Goal: Task Accomplishment & Management: Use online tool/utility

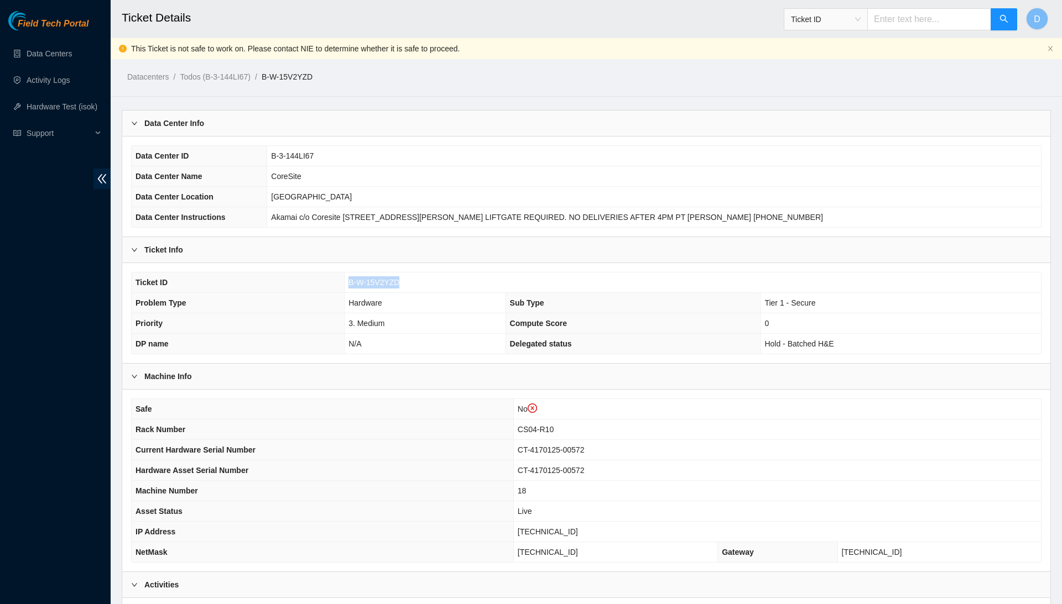
click at [484, 368] on div "Machine Info" at bounding box center [586, 376] width 928 height 25
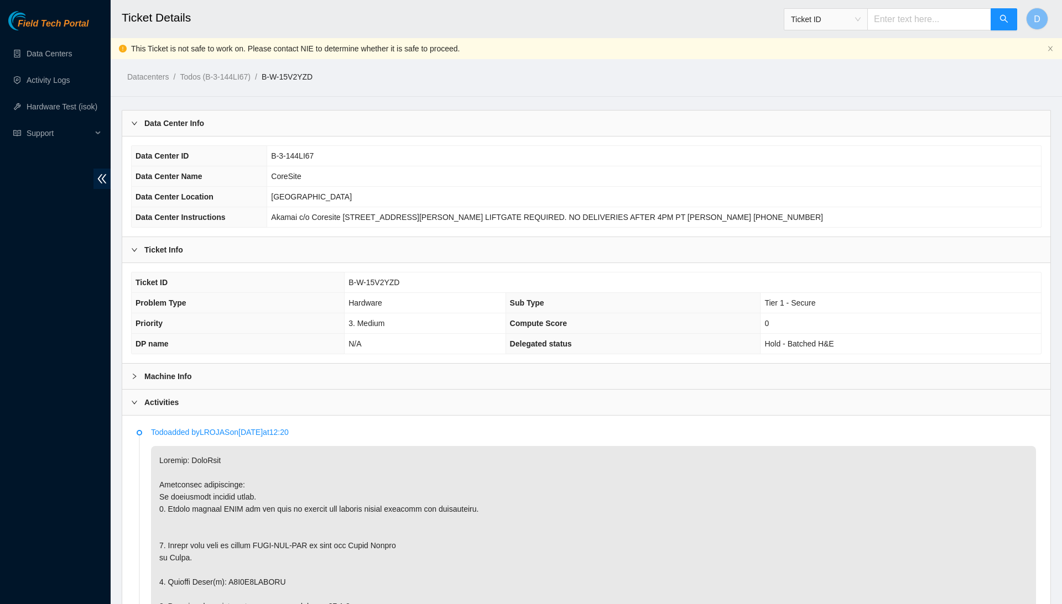
click at [441, 379] on div "Machine Info" at bounding box center [586, 376] width 928 height 25
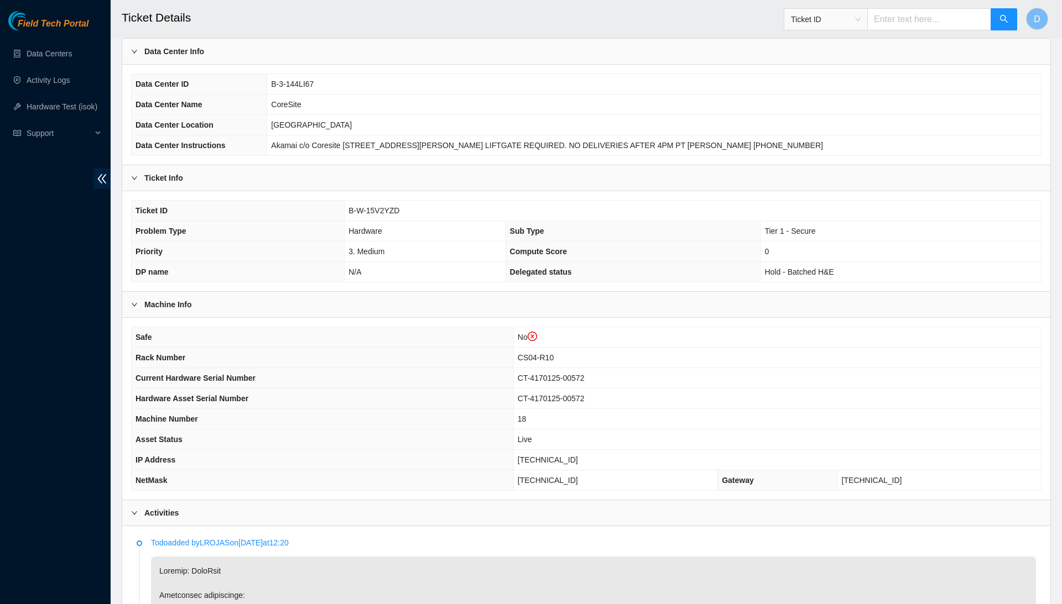
scroll to position [76, 0]
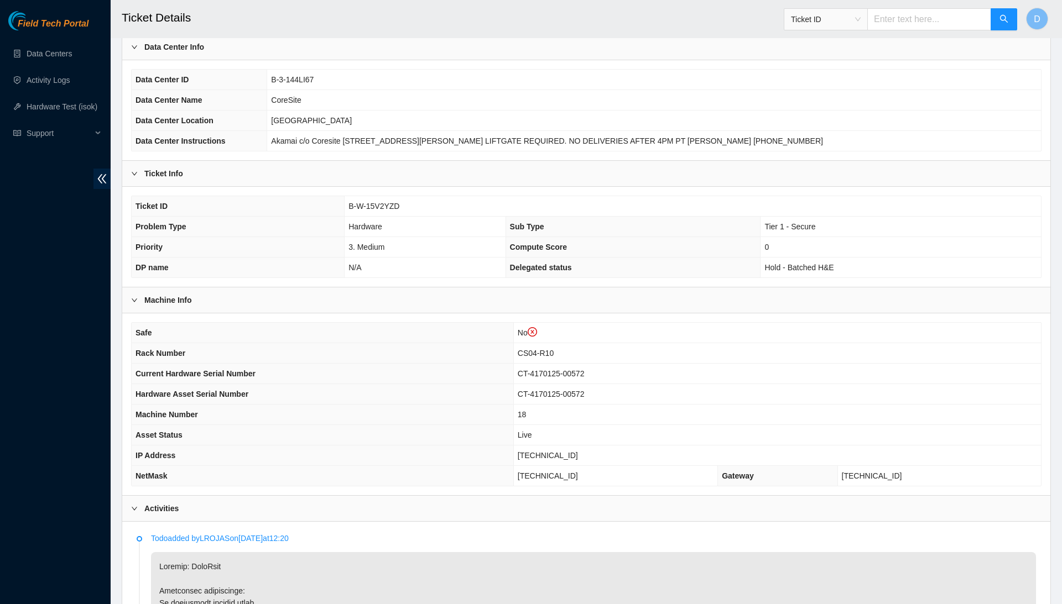
click at [382, 202] on span "B-W-15V2YZD" at bounding box center [373, 206] width 51 height 9
copy span "B-W-15V2YZD"
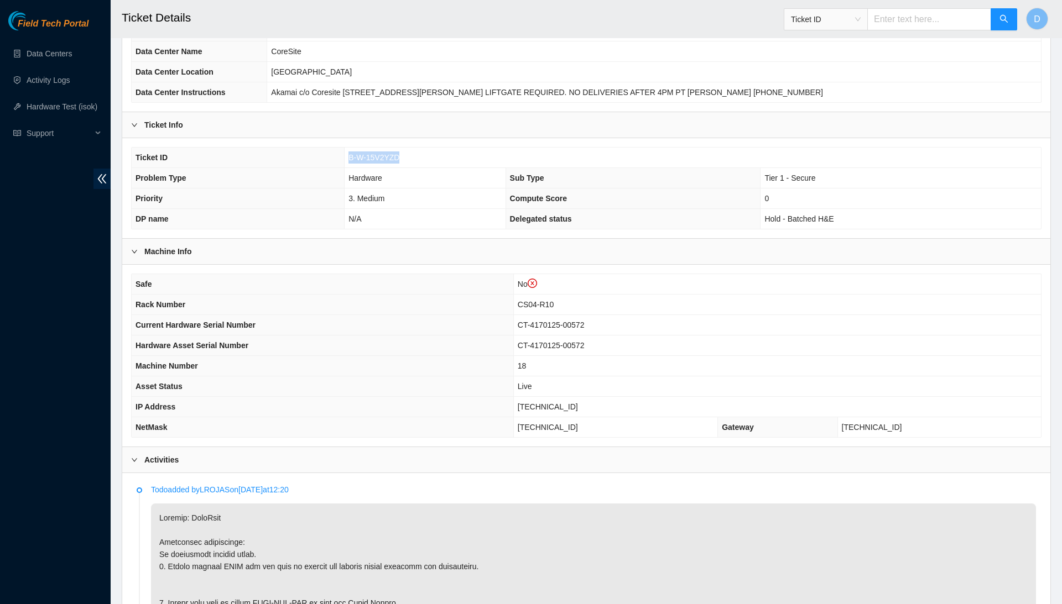
scroll to position [123, 0]
click at [465, 223] on td "N/A" at bounding box center [425, 221] width 161 height 20
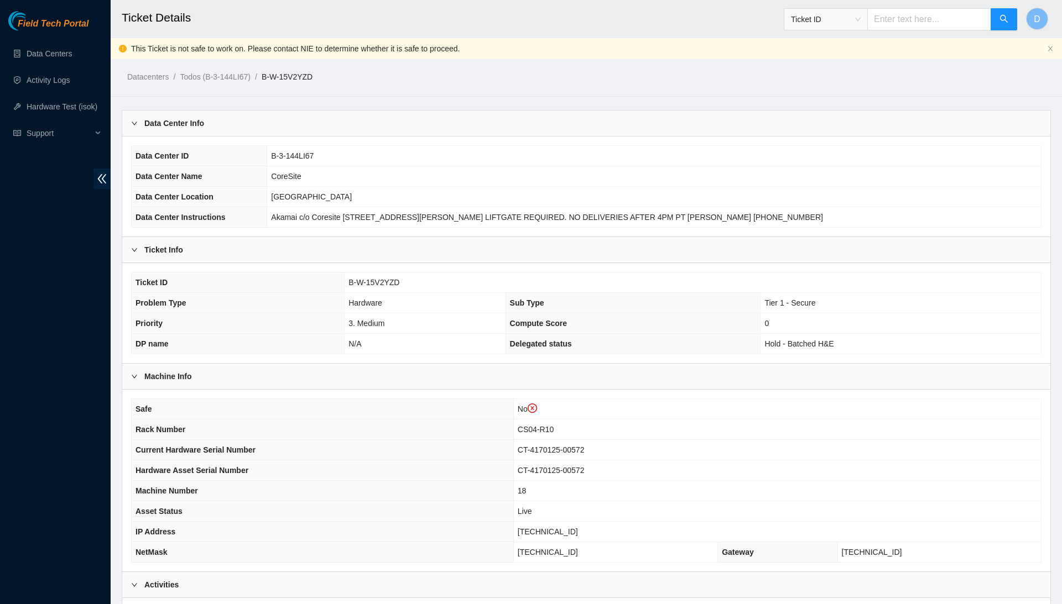
scroll to position [0, 0]
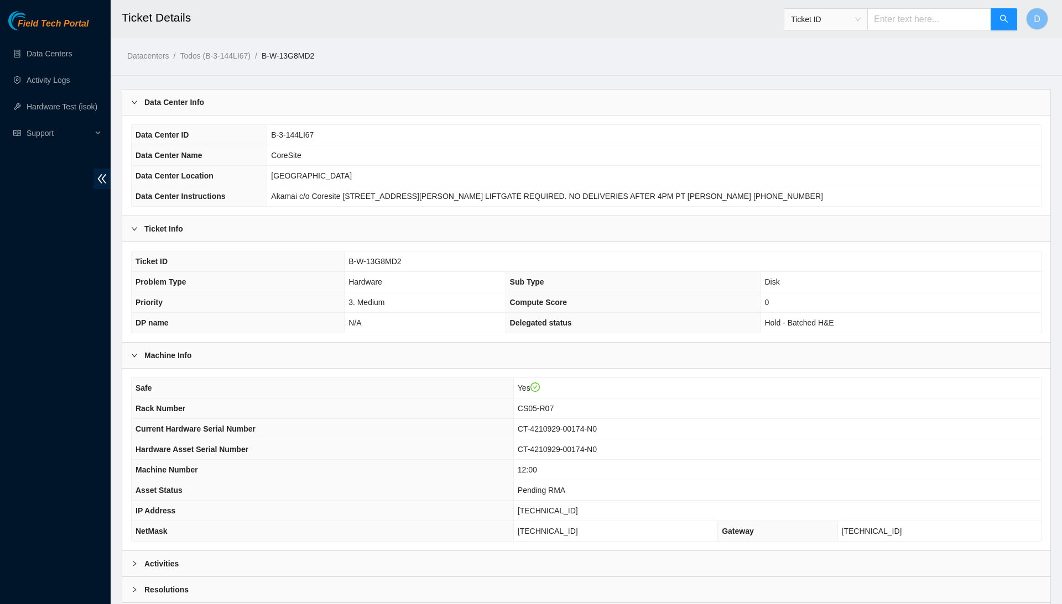
scroll to position [62, 0]
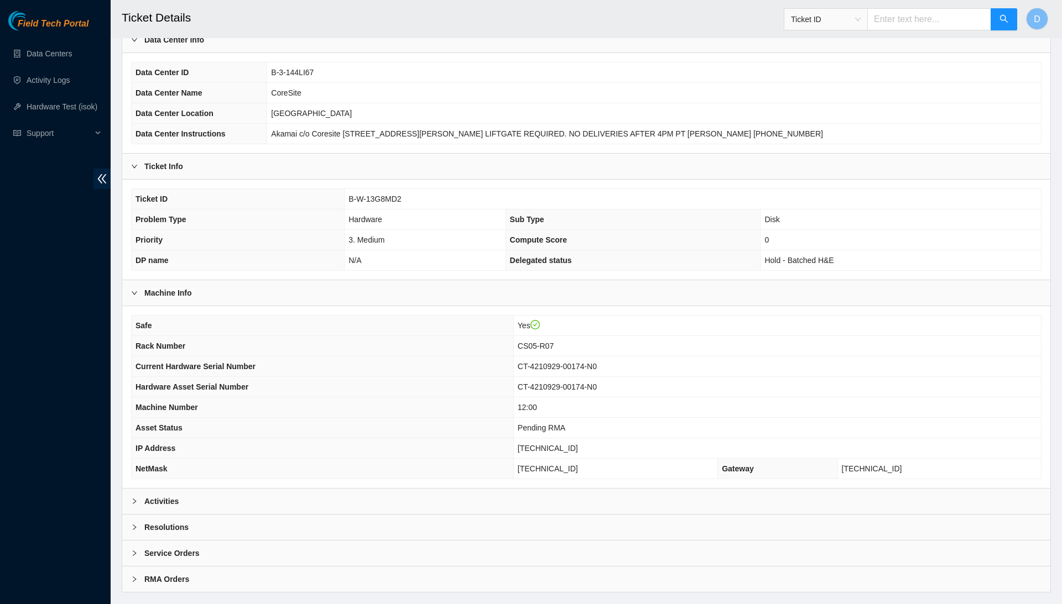
click at [422, 520] on div "Resolutions" at bounding box center [586, 527] width 928 height 25
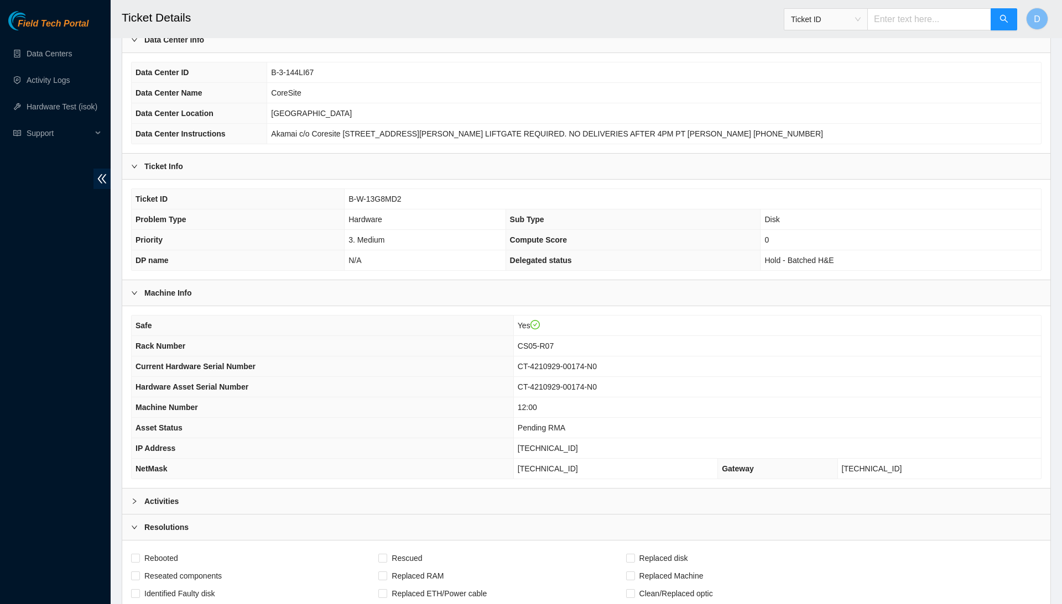
click at [439, 497] on div "Activities" at bounding box center [586, 501] width 928 height 25
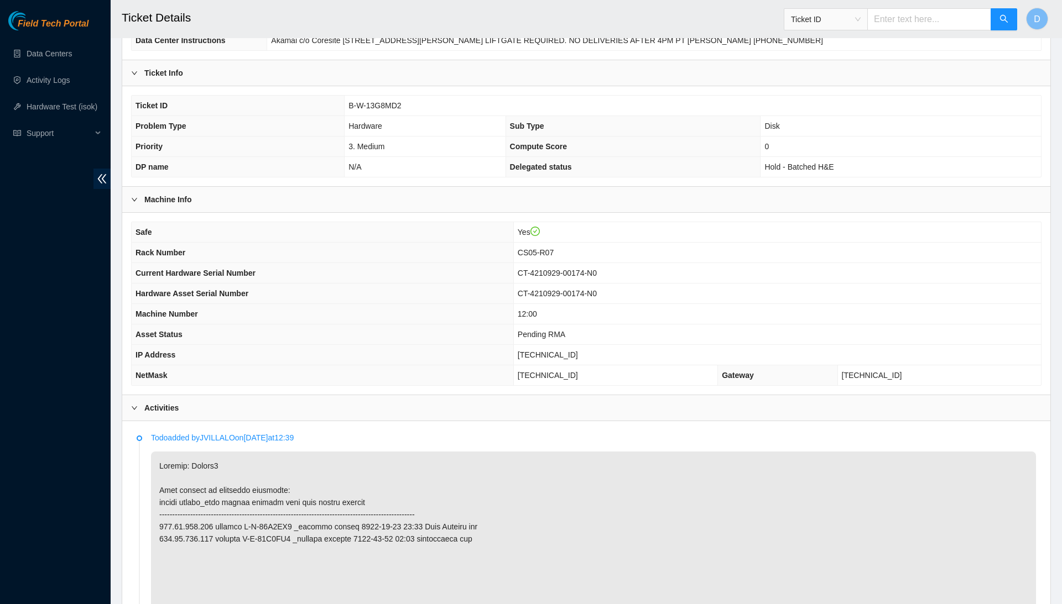
scroll to position [150, 0]
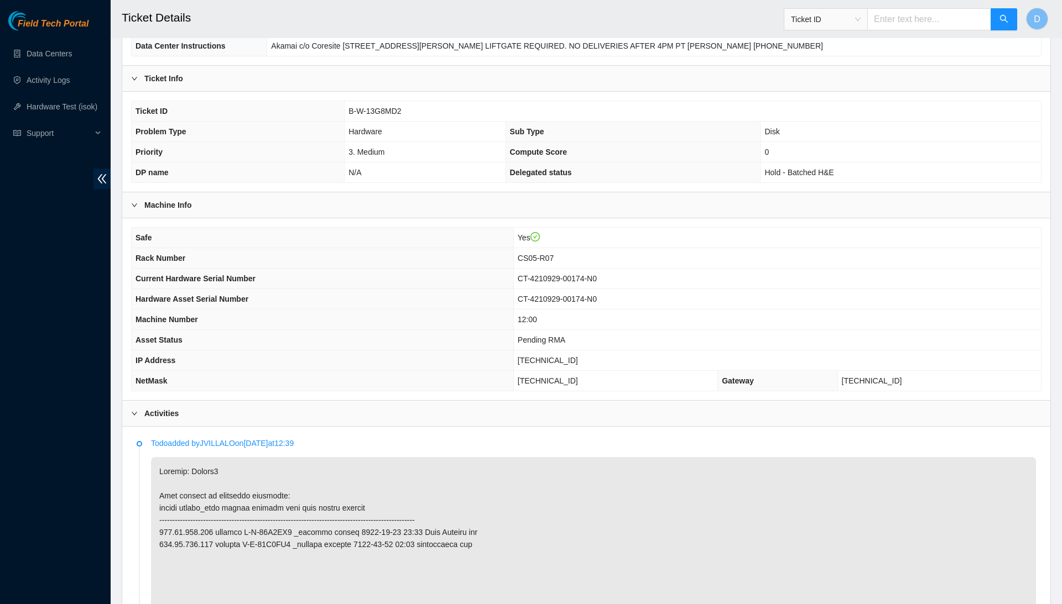
click at [554, 359] on span "184.28.174.155" at bounding box center [548, 360] width 60 height 9
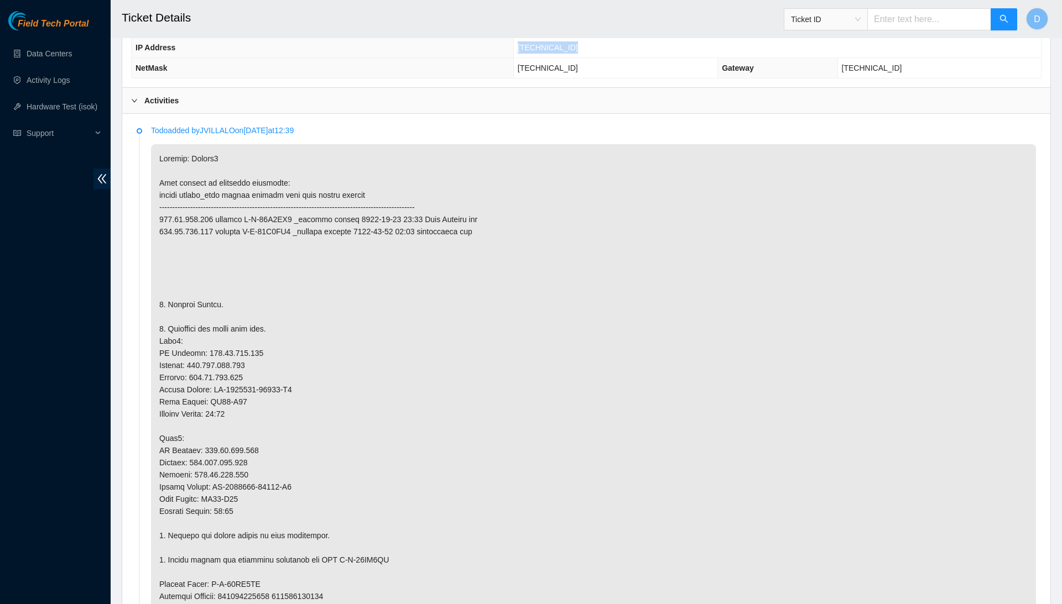
scroll to position [467, 0]
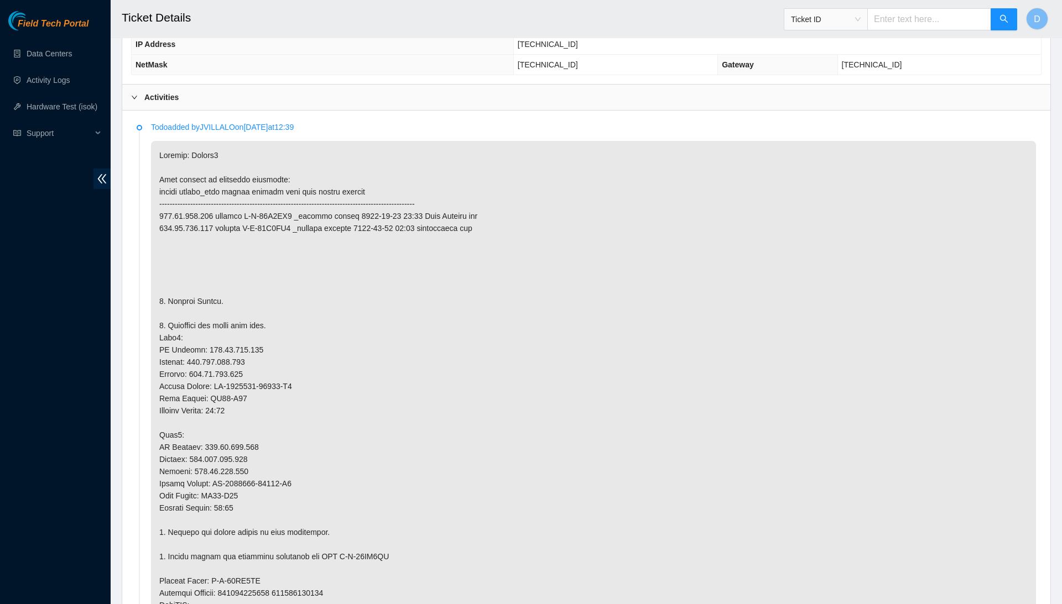
click at [242, 343] on p at bounding box center [593, 526] width 885 height 771
copy p "[TECHNICAL_ID]"
click at [248, 353] on p at bounding box center [593, 526] width 885 height 771
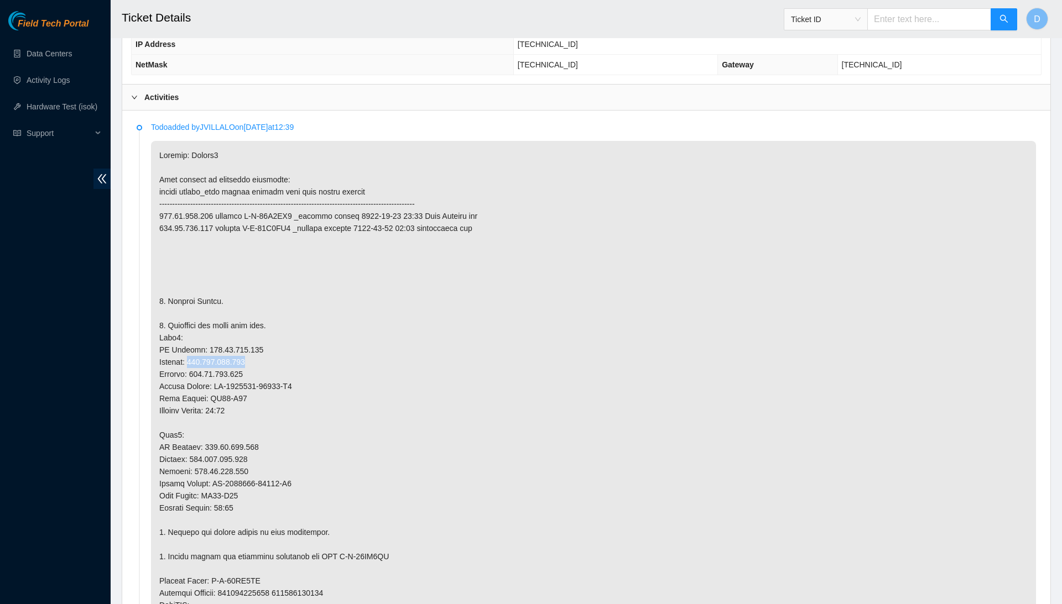
copy p "255.255.255.128"
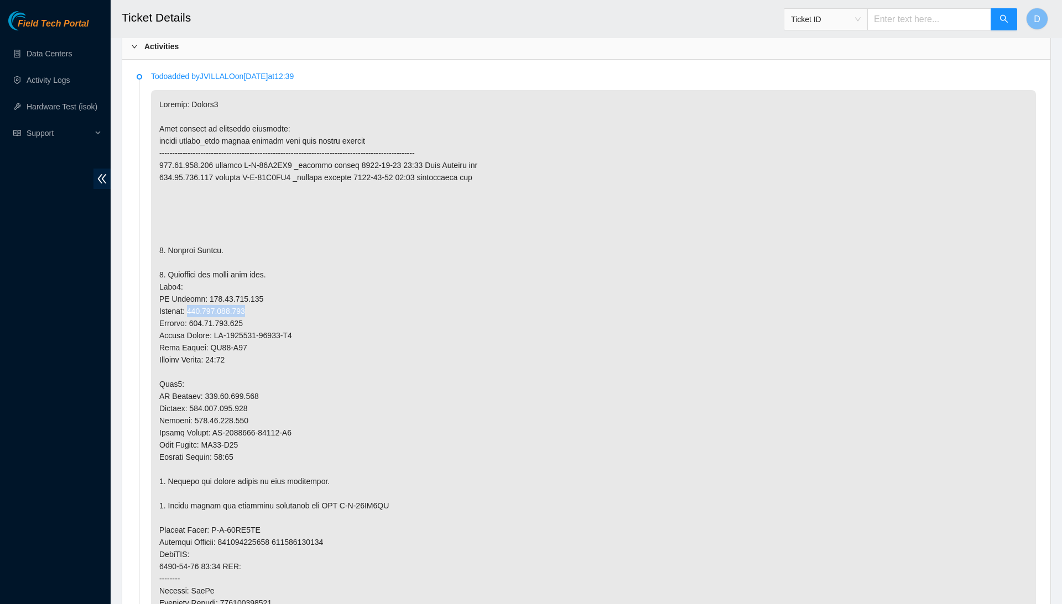
scroll to position [520, 0]
click at [239, 379] on p at bounding box center [593, 473] width 885 height 771
copy p "[TECHNICAL_ID]"
click at [242, 395] on p at bounding box center [593, 473] width 885 height 771
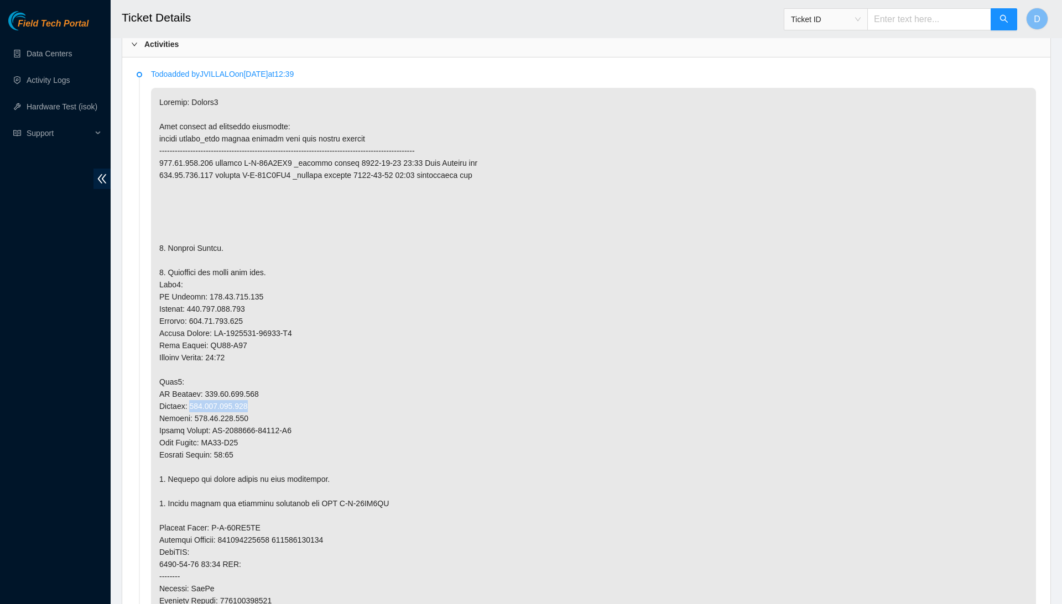
click at [242, 395] on p at bounding box center [593, 473] width 885 height 771
copy p "255.255.255.128"
click at [442, 227] on p at bounding box center [593, 473] width 885 height 771
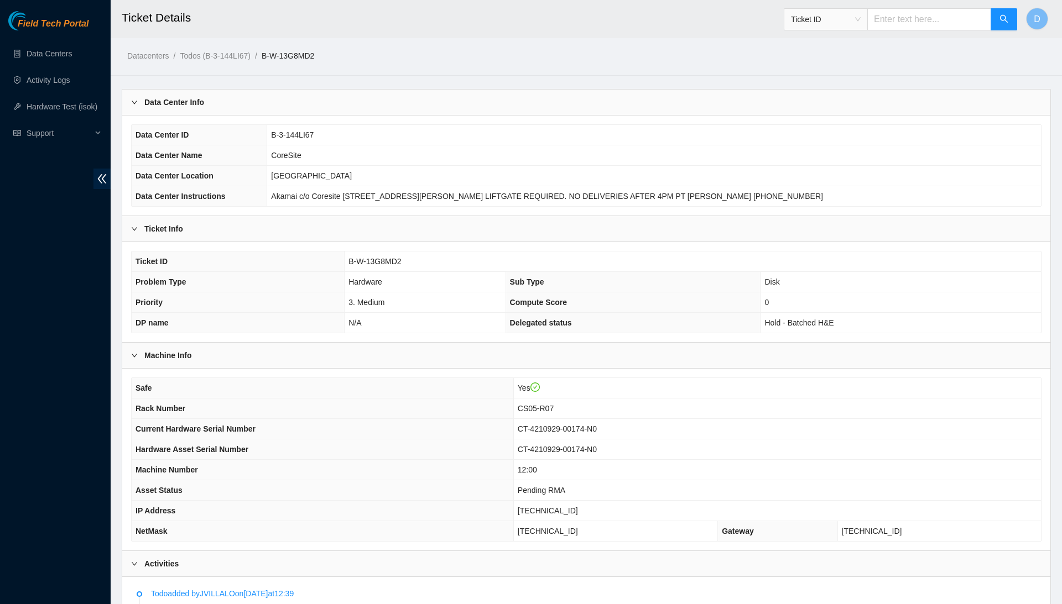
scroll to position [0, 0]
click at [565, 512] on span "[TECHNICAL_ID]" at bounding box center [548, 511] width 60 height 9
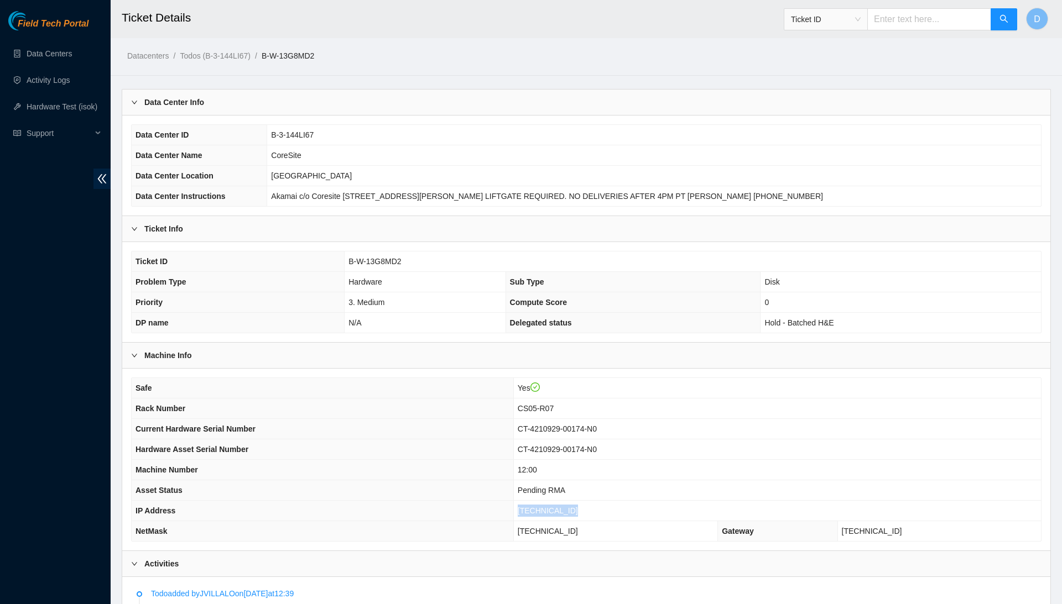
copy span "[TECHNICAL_ID]"
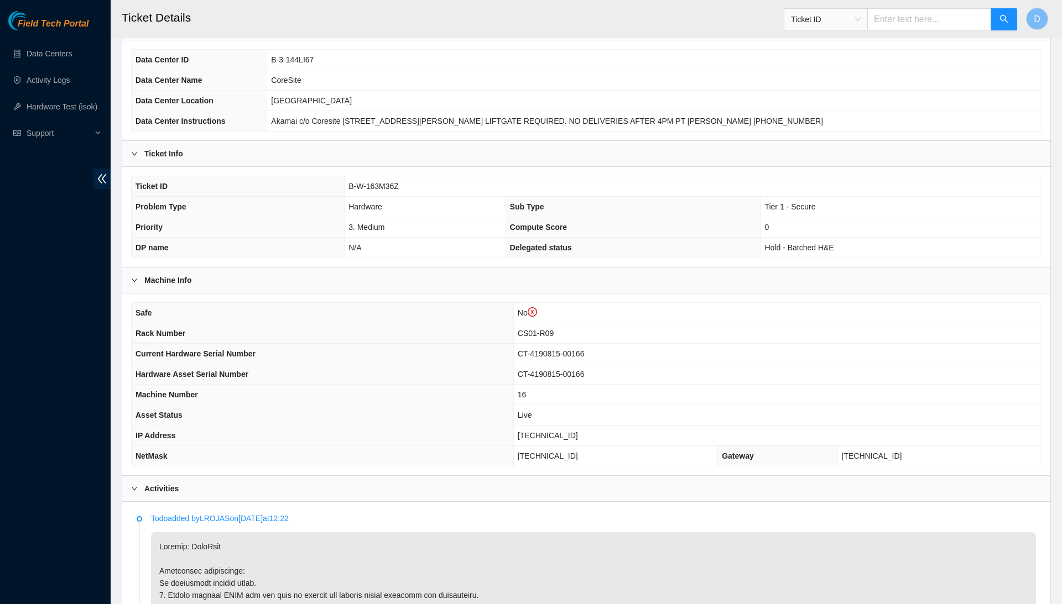
scroll to position [97, 0]
click at [323, 1] on h2 "Ticket Details" at bounding box center [486, 17] width 728 height 35
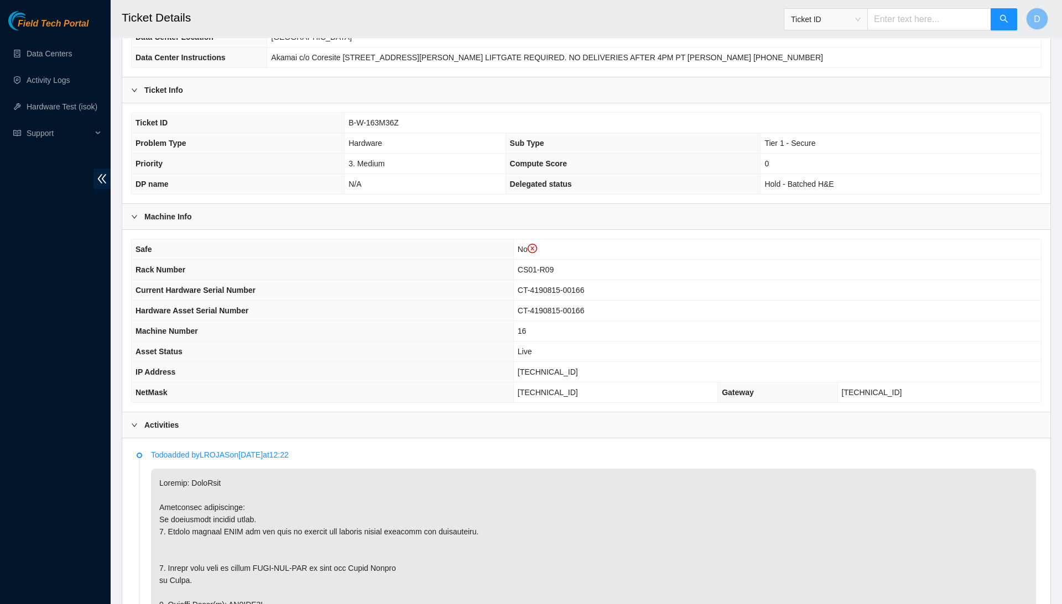
scroll to position [149, 0]
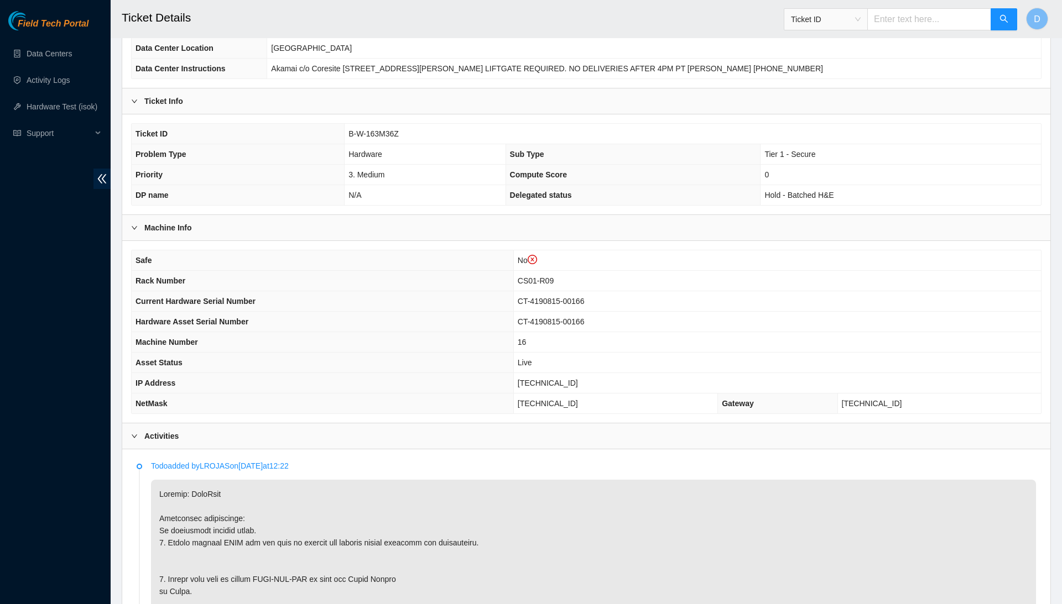
click at [394, 134] on span "B-W-163M36Z" at bounding box center [373, 133] width 50 height 9
copy span "B-W-163M36Z"
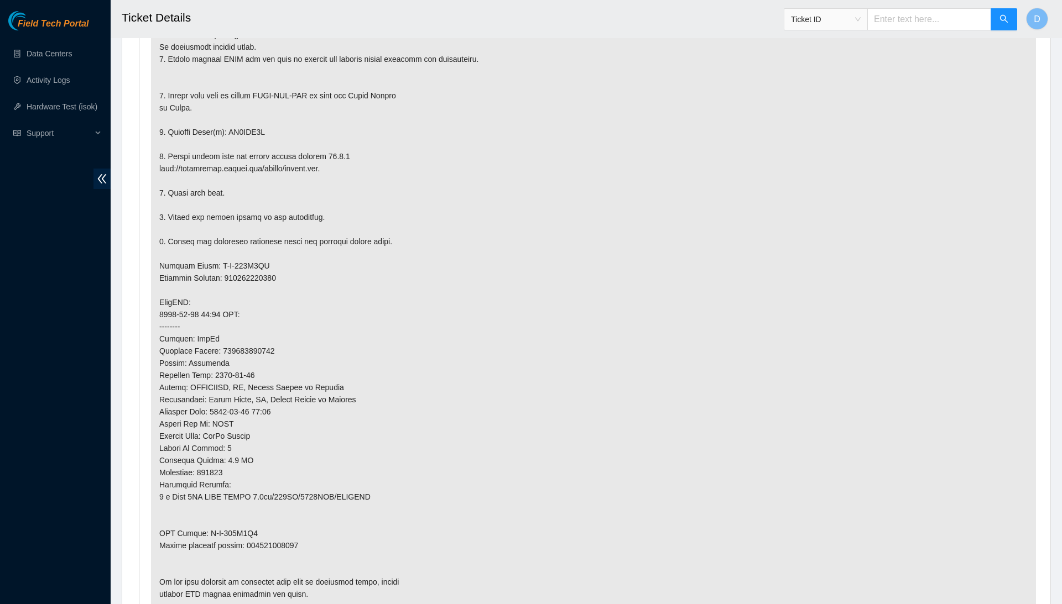
scroll to position [634, 0]
click at [281, 527] on p at bounding box center [593, 301] width 885 height 613
copy p "463470055775"
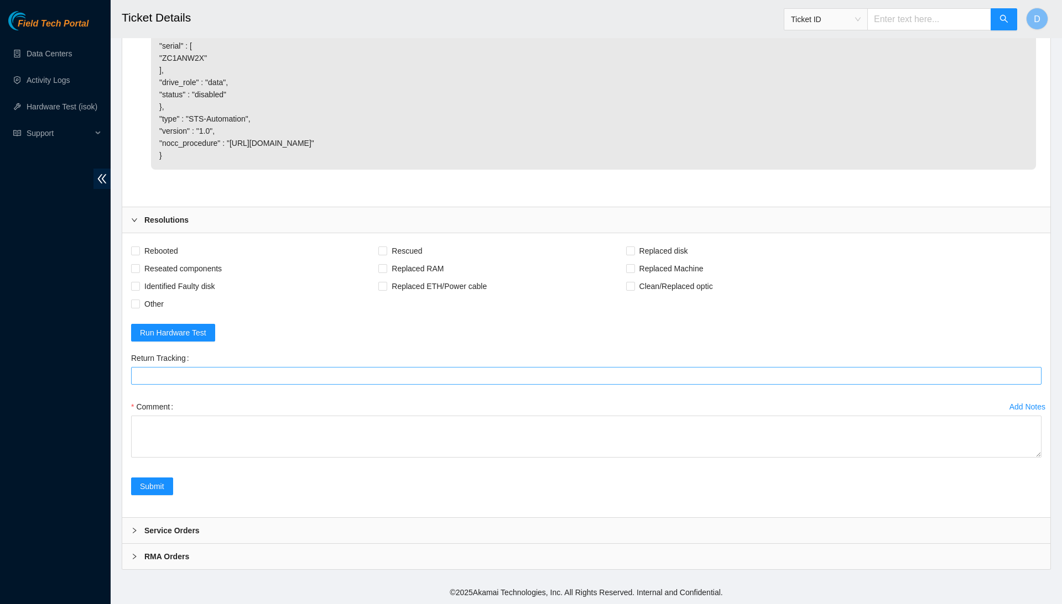
scroll to position [2135, 0]
click at [312, 380] on Tracking "Return Tracking" at bounding box center [586, 376] width 910 height 18
paste Tracking "463470055775"
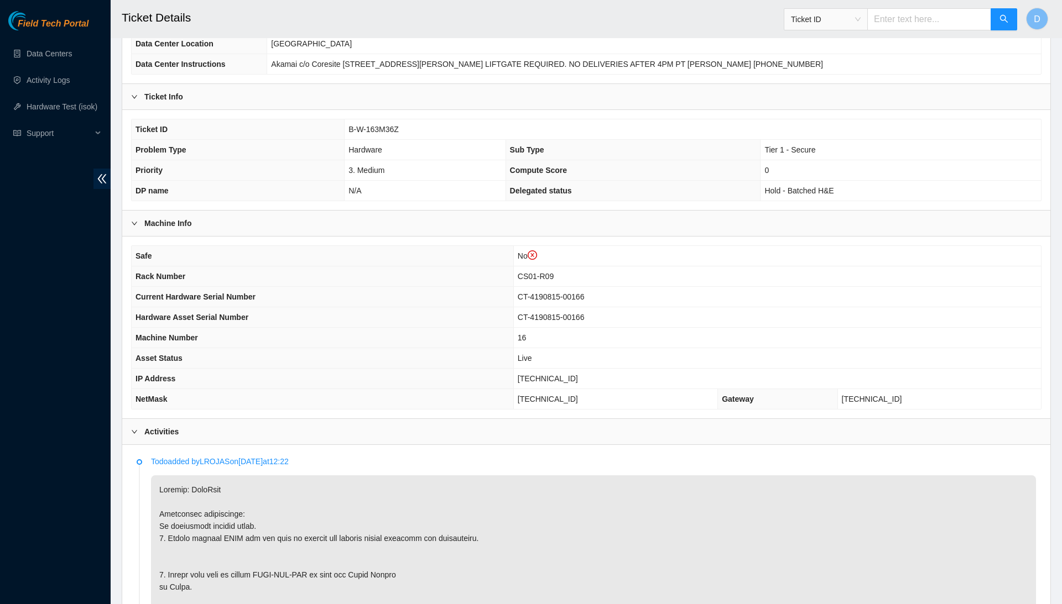
scroll to position [154, 0]
type Tracking "463470055775"
click at [551, 375] on span "[TECHNICAL_ID]" at bounding box center [548, 378] width 60 height 9
copy span "[TECHNICAL_ID]"
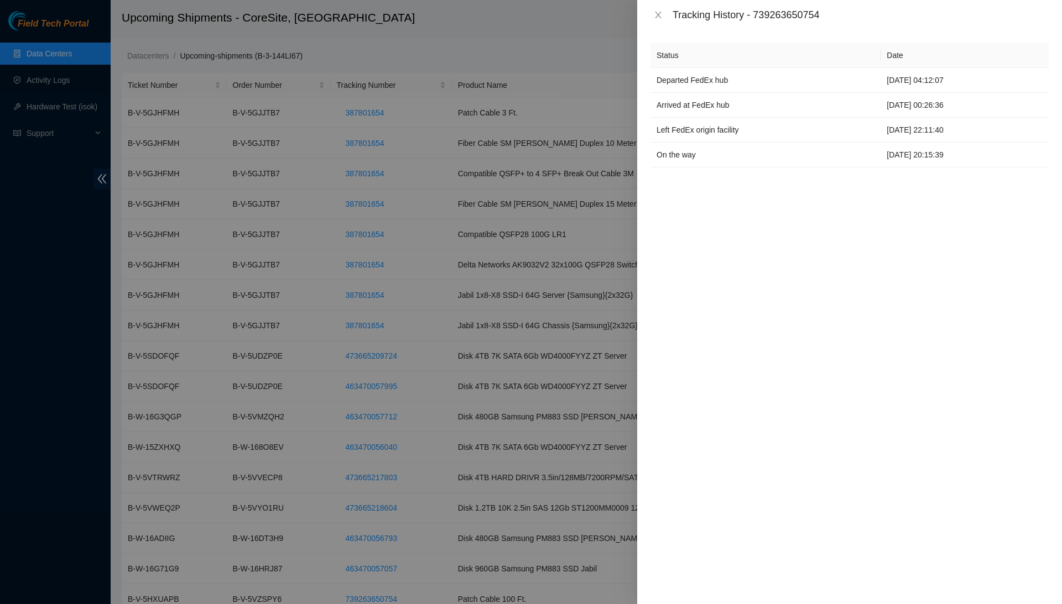
scroll to position [47, 0]
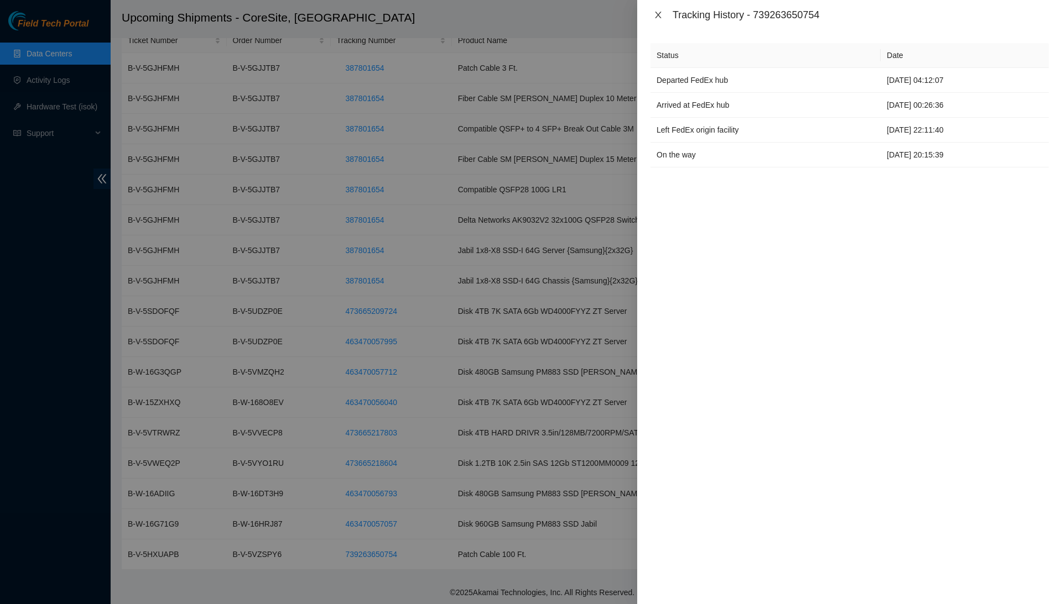
click at [651, 18] on button "Close" at bounding box center [657, 15] width 15 height 11
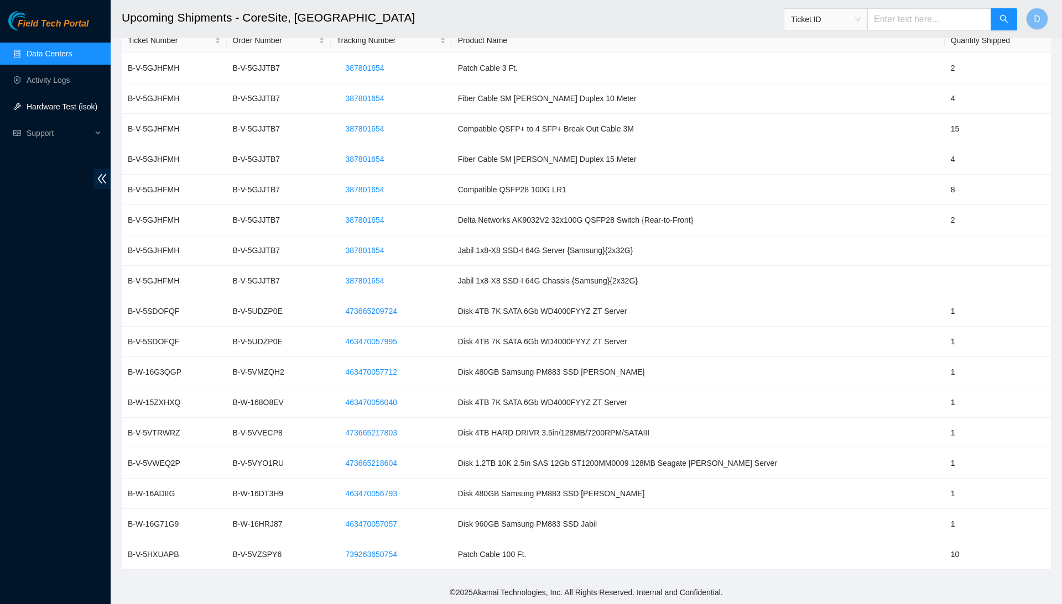
click at [82, 102] on link "Hardware Test (isok)" at bounding box center [62, 106] width 71 height 9
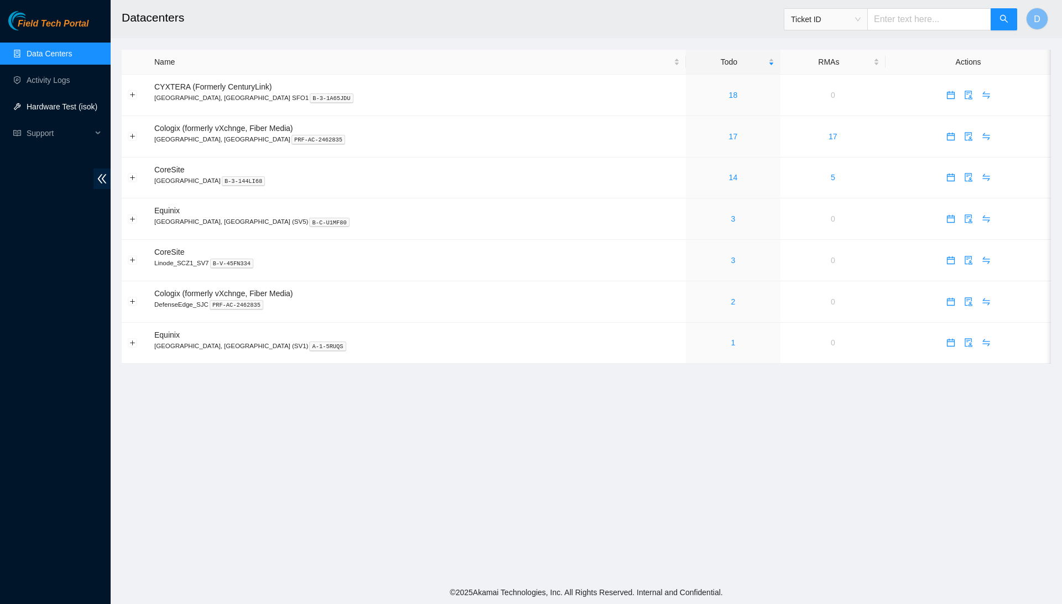
click at [76, 109] on link "Hardware Test (isok)" at bounding box center [62, 106] width 71 height 9
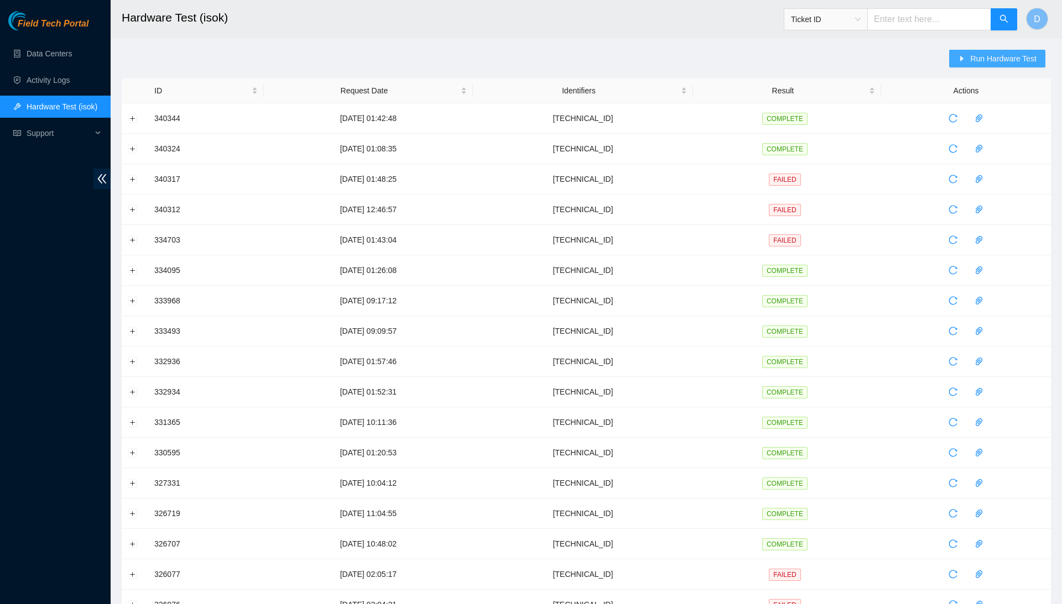
click at [1029, 60] on span "Run Hardware Test" at bounding box center [1003, 59] width 66 height 12
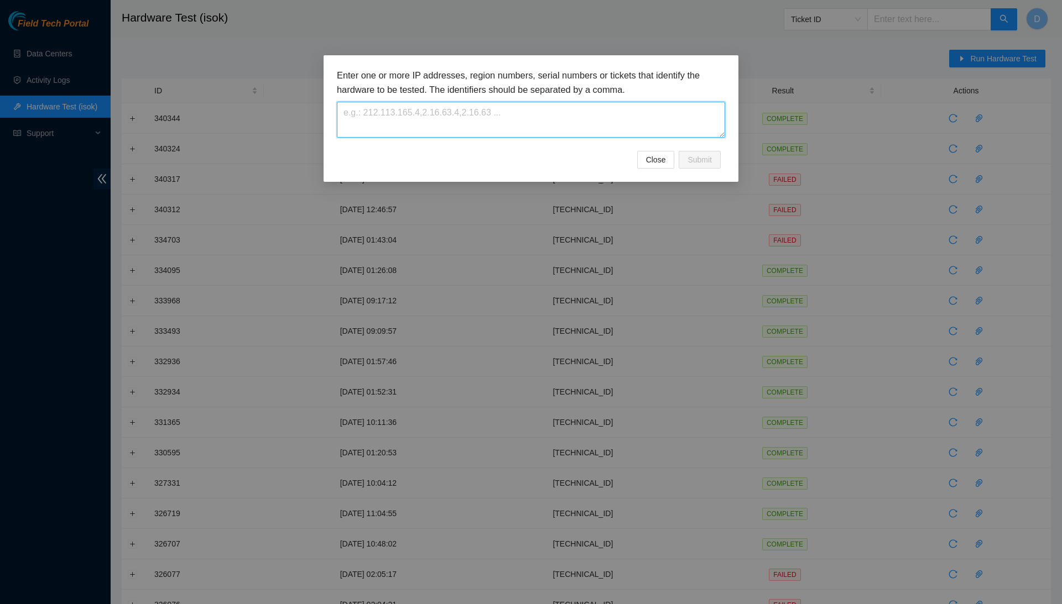
click at [514, 134] on textarea at bounding box center [531, 120] width 388 height 36
paste textarea "[TECHNICAL_ID]"
type textarea "[TECHNICAL_ID]"
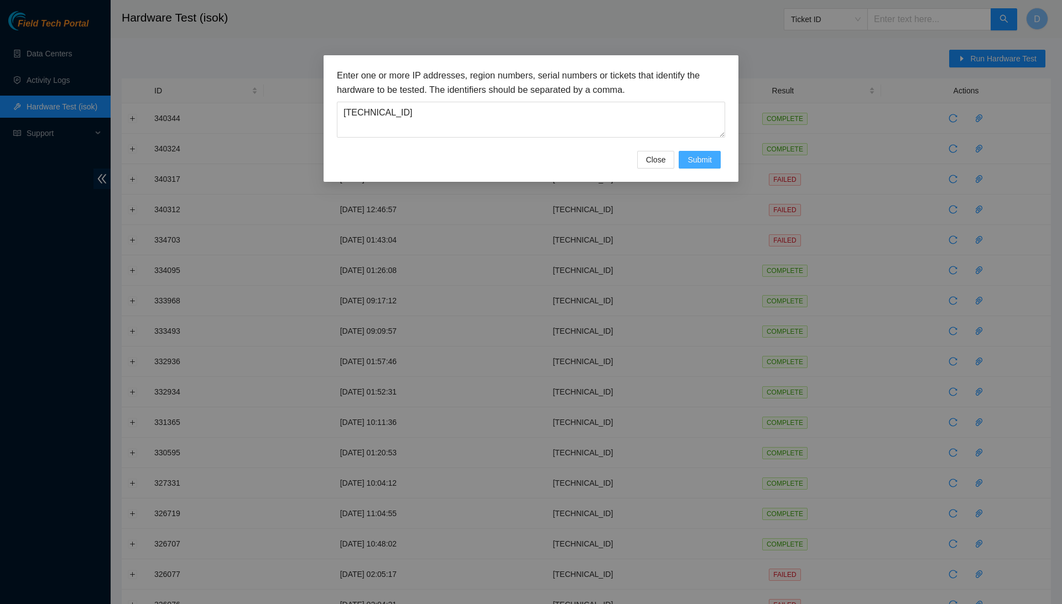
click at [699, 158] on span "Submit" at bounding box center [699, 160] width 24 height 12
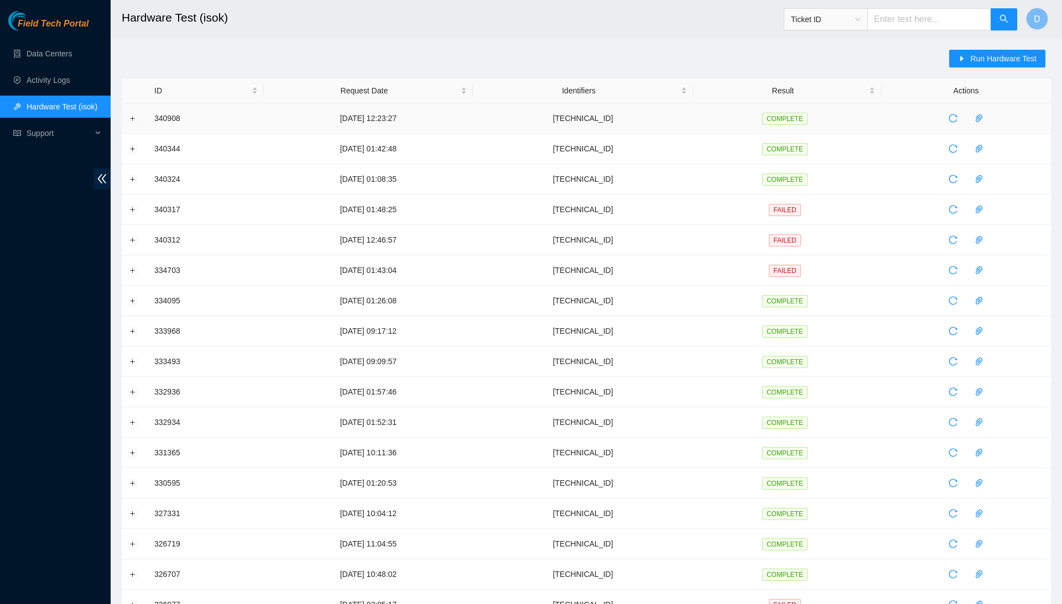
click at [126, 118] on td at bounding box center [135, 118] width 27 height 30
click at [129, 118] on button "Expand row" at bounding box center [132, 118] width 9 height 9
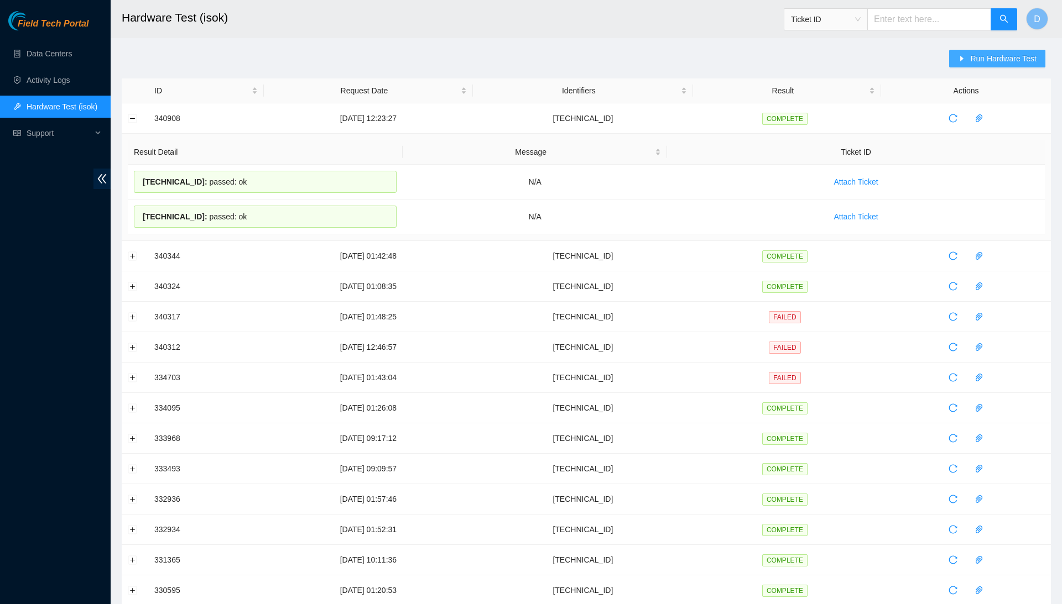
click at [1034, 61] on span "Run Hardware Test" at bounding box center [1003, 59] width 66 height 12
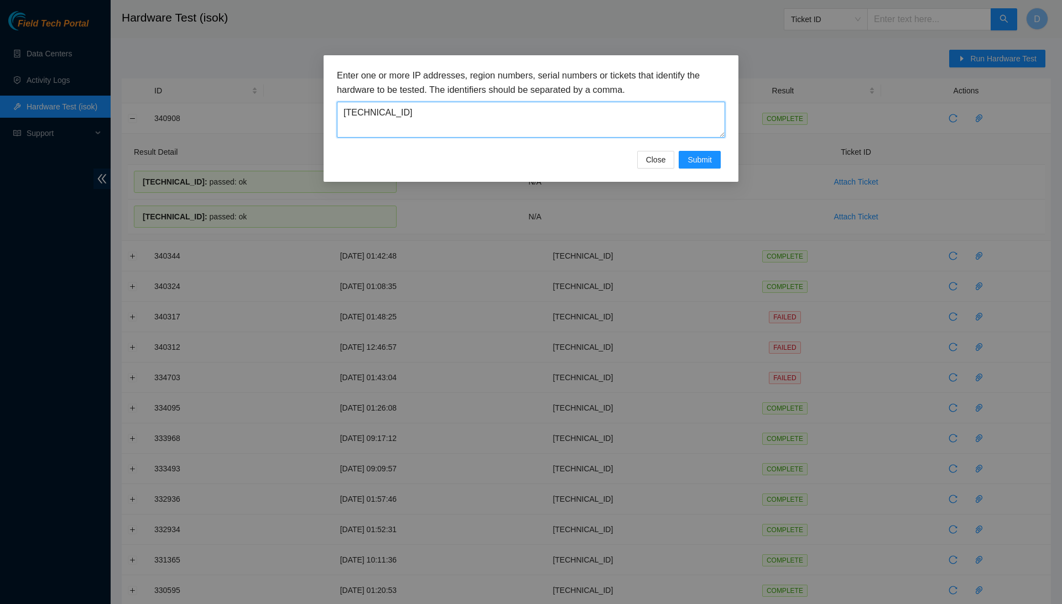
click at [624, 122] on textarea "[TECHNICAL_ID]" at bounding box center [531, 120] width 388 height 36
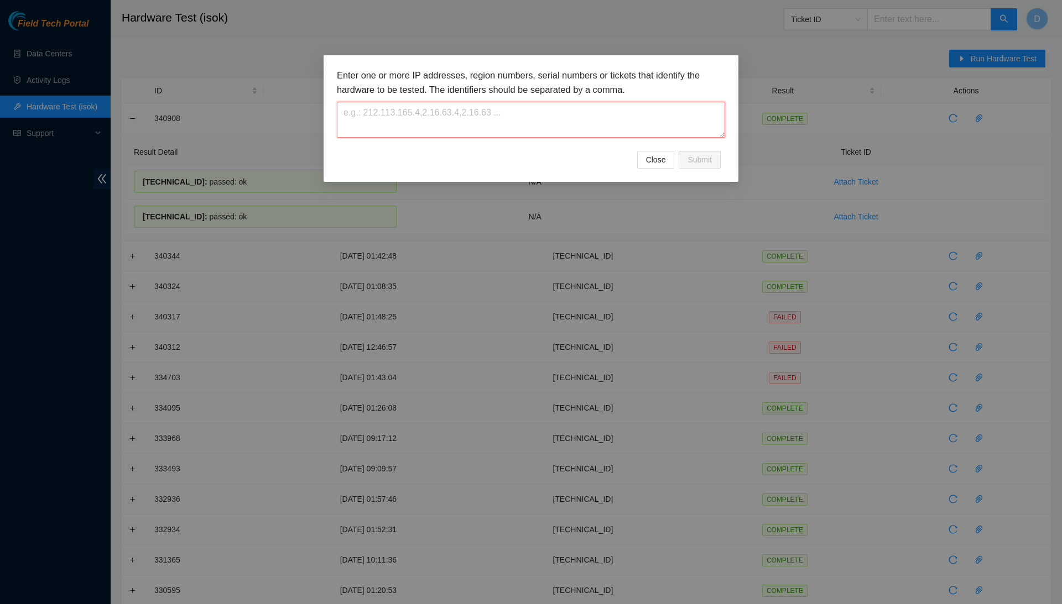
paste textarea "[TECHNICAL_ID]"
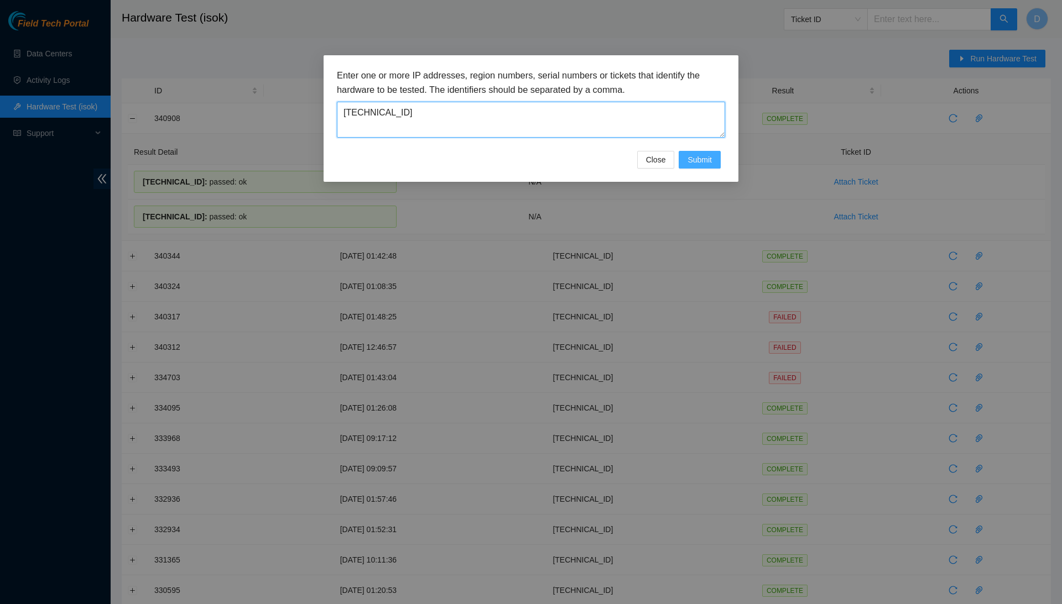
type textarea "[TECHNICAL_ID]"
click at [698, 156] on span "Submit" at bounding box center [699, 160] width 24 height 12
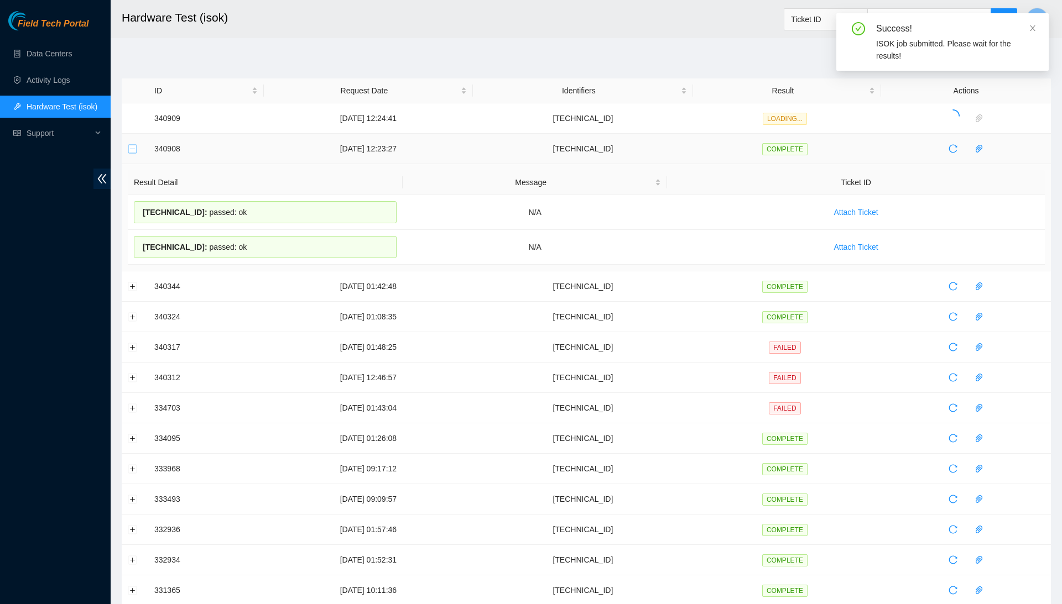
click at [131, 145] on button "Collapse row" at bounding box center [132, 148] width 9 height 9
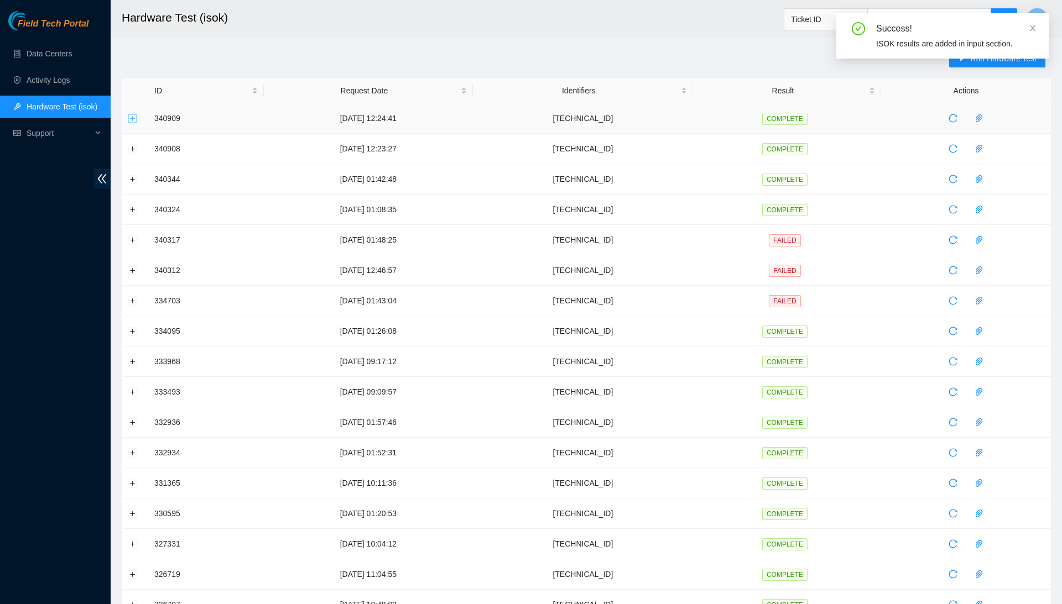
click at [129, 122] on button "Expand row" at bounding box center [132, 118] width 9 height 9
